Goal: Navigation & Orientation: Understand site structure

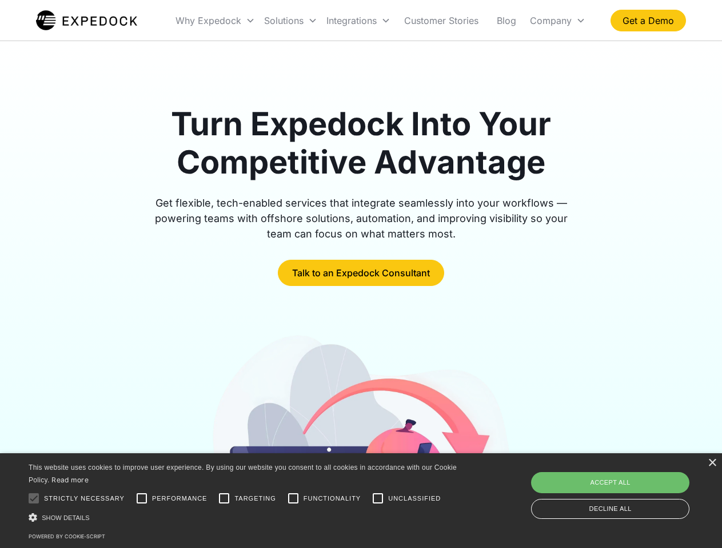
click at [381, 21] on div "Integrations" at bounding box center [358, 20] width 73 height 39
click at [215, 21] on div "Why Expedock" at bounding box center [208, 20] width 66 height 11
click at [290, 21] on div "Solutions" at bounding box center [283, 20] width 39 height 11
click at [358, 21] on div "Integrations" at bounding box center [351, 20] width 50 height 11
click at [557, 21] on div "Company" at bounding box center [551, 20] width 42 height 11
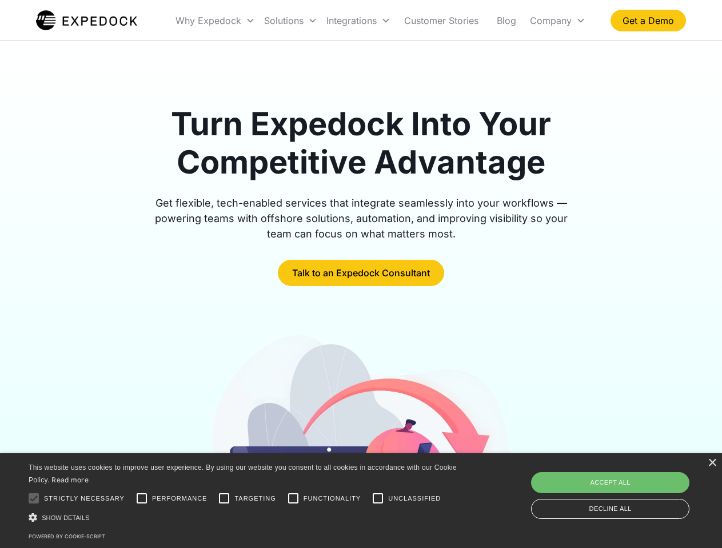
click at [34, 499] on div at bounding box center [33, 498] width 23 height 23
click at [142, 499] on input "Performance" at bounding box center [141, 498] width 23 height 23
checkbox input "true"
click at [224, 499] on input "Targeting" at bounding box center [224, 498] width 23 height 23
checkbox input "true"
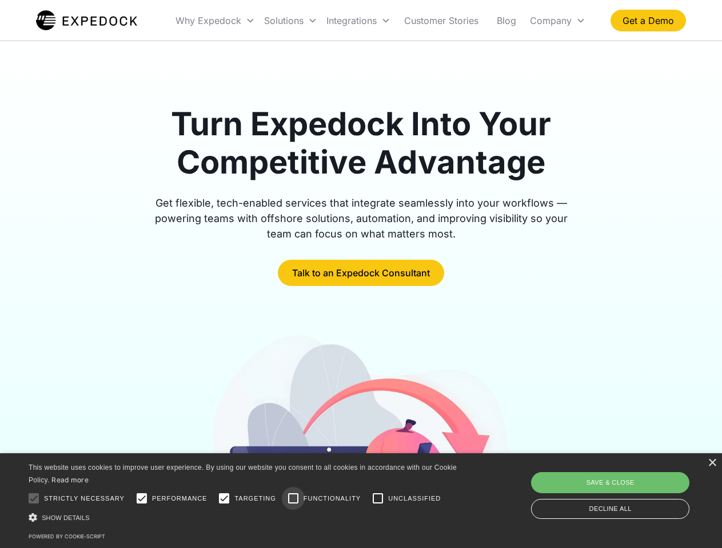
click at [293, 499] on input "Functionality" at bounding box center [293, 498] width 23 height 23
checkbox input "true"
click at [378, 499] on input "Unclassified" at bounding box center [377, 498] width 23 height 23
checkbox input "true"
